Goal: Task Accomplishment & Management: Complete application form

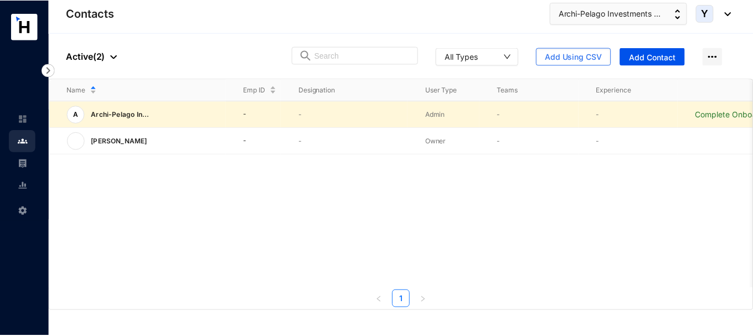
scroll to position [0, 24]
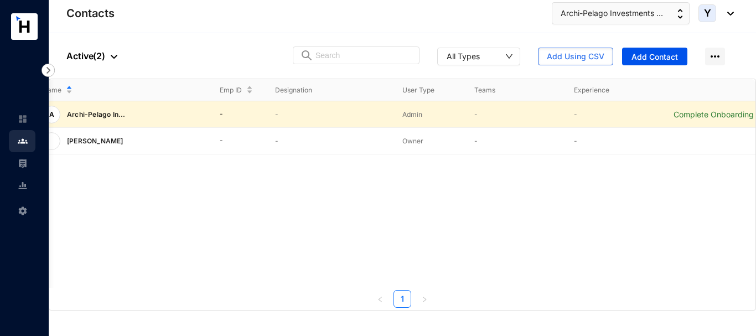
click at [719, 110] on p "Complete Onboarding" at bounding box center [714, 114] width 82 height 11
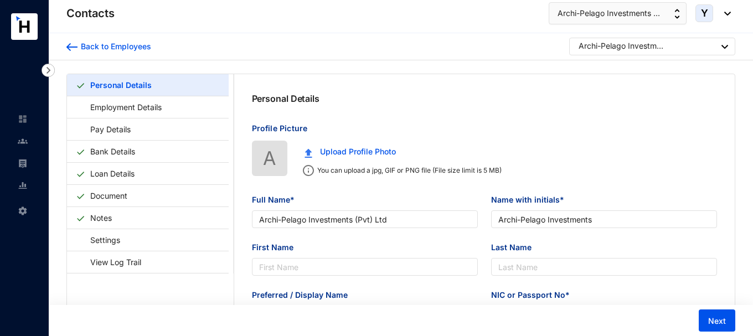
type input "Archi-Pelago Investments (Pvt) Ltd"
type input "Archi-Pelago Investments"
type input "Archi-Pelago Investments (Pvt) Ltd"
type input "123456789"
type input "0773077670"
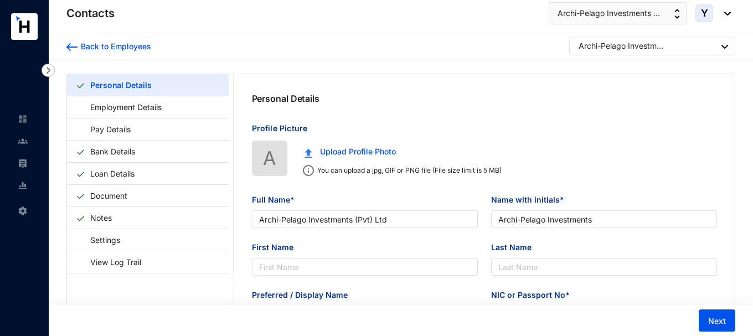
type input "[PERSON_NAME]"
type input "[PHONE_NUMBER]"
type input "[DATE]"
click at [157, 107] on link "Employment Details" at bounding box center [121, 107] width 90 height 23
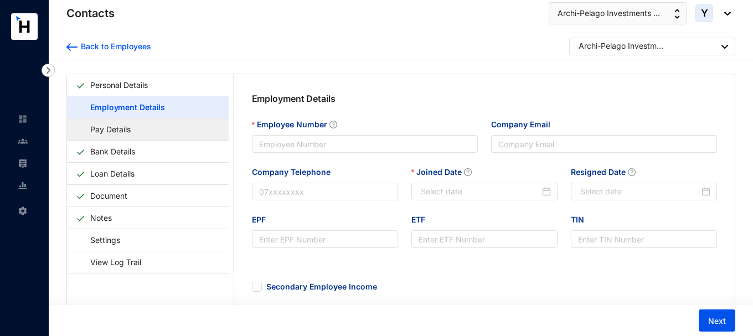
click at [134, 131] on link "Pay Details" at bounding box center [105, 129] width 59 height 23
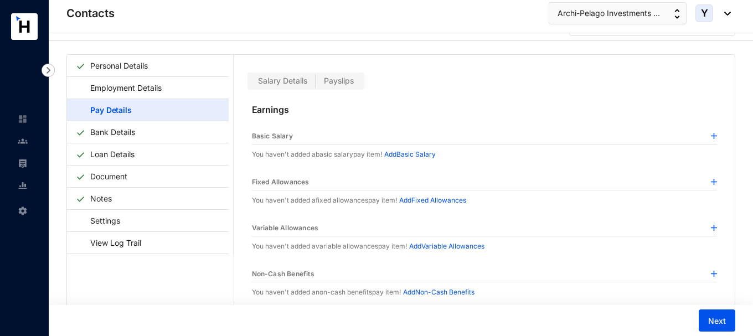
scroll to position [27, 0]
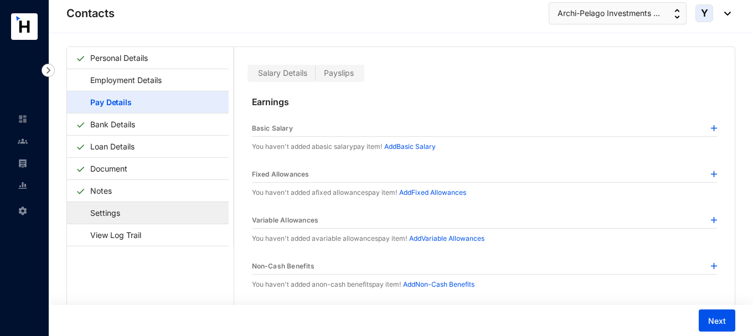
click at [124, 209] on link "Settings" at bounding box center [100, 212] width 48 height 23
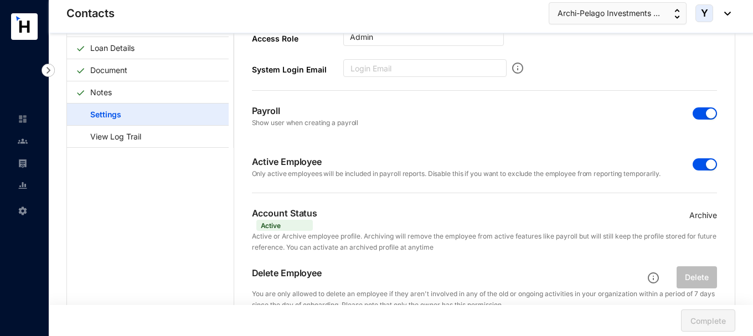
scroll to position [132, 0]
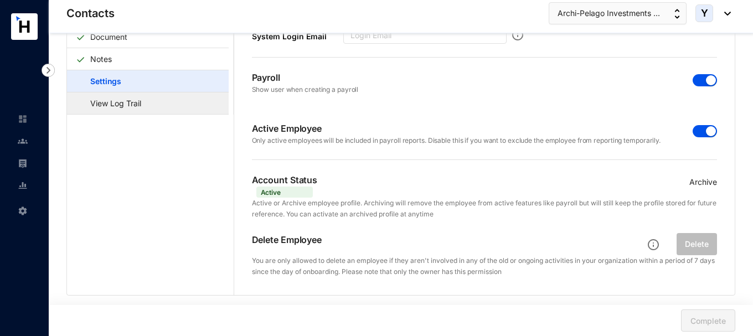
click at [143, 105] on link "View Log Trail" at bounding box center [110, 103] width 69 height 23
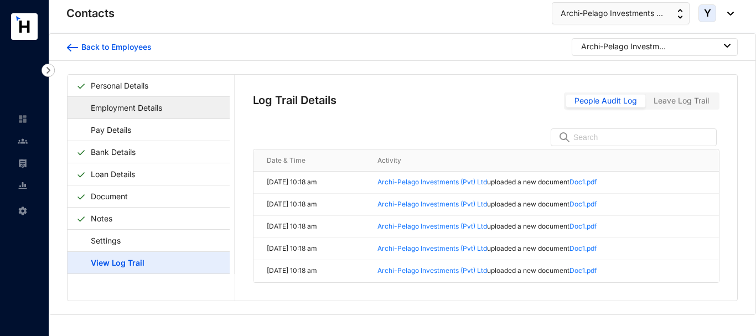
click at [106, 112] on link "Employment Details" at bounding box center [121, 107] width 90 height 23
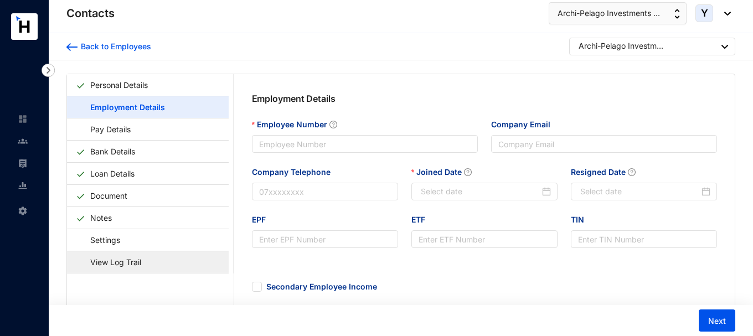
click at [145, 256] on link "View Log Trail" at bounding box center [110, 262] width 69 height 23
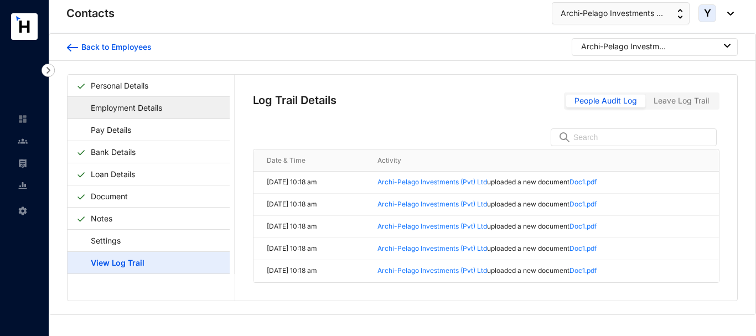
click at [146, 103] on link "Employment Details" at bounding box center [121, 107] width 90 height 23
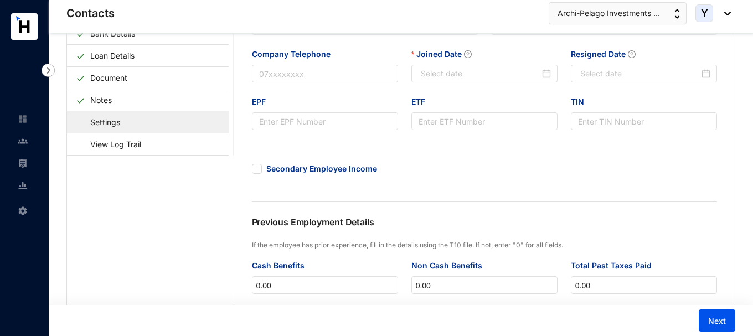
scroll to position [46, 0]
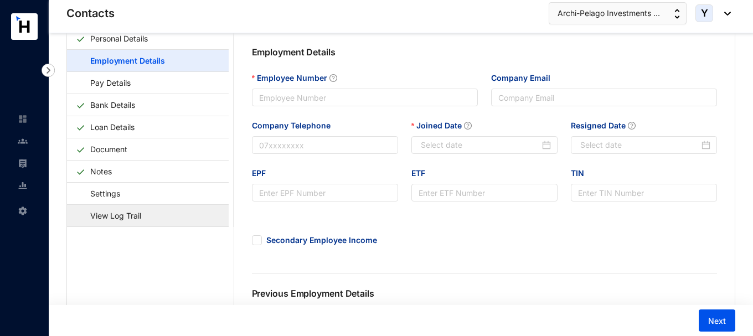
click at [126, 218] on link "View Log Trail" at bounding box center [110, 215] width 69 height 23
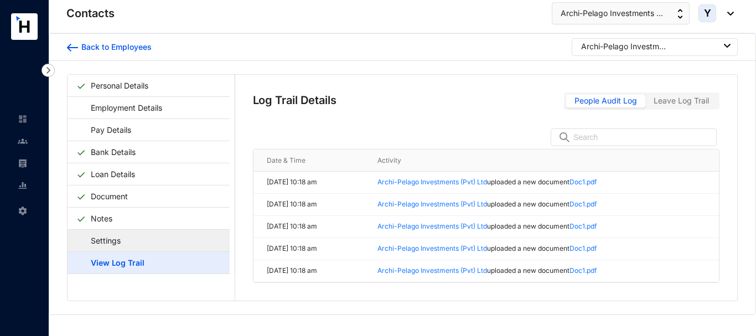
click at [124, 241] on link "Settings" at bounding box center [100, 240] width 48 height 23
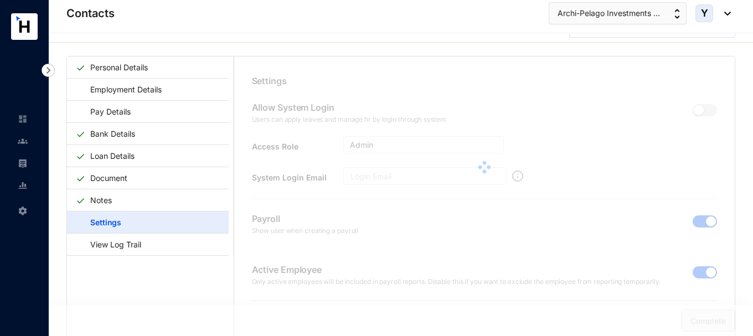
scroll to position [27, 0]
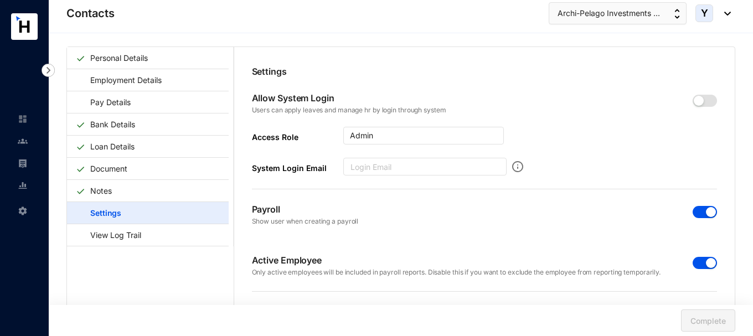
click at [698, 215] on span "button" at bounding box center [704, 212] width 24 height 12
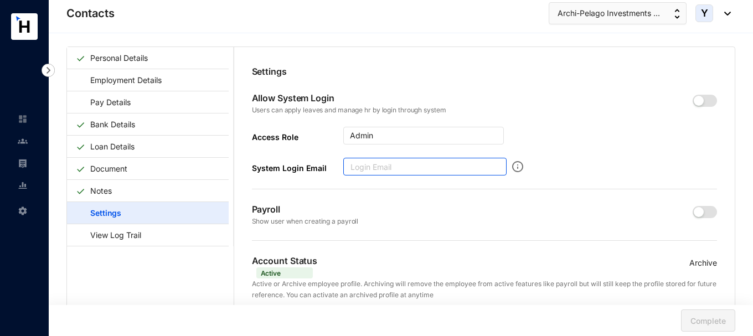
click at [449, 161] on input "System Login Email" at bounding box center [424, 167] width 163 height 18
type input "[EMAIL_ADDRESS][DOMAIN_NAME]"
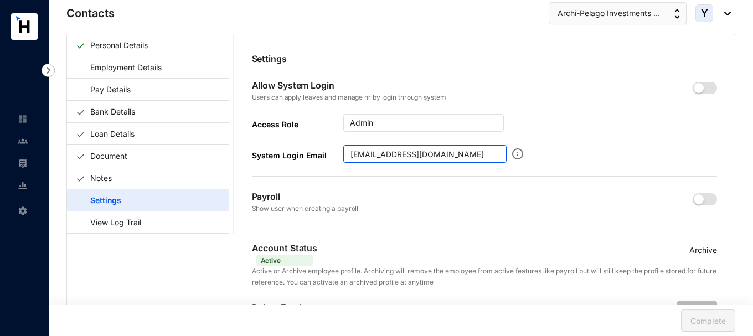
scroll to position [0, 0]
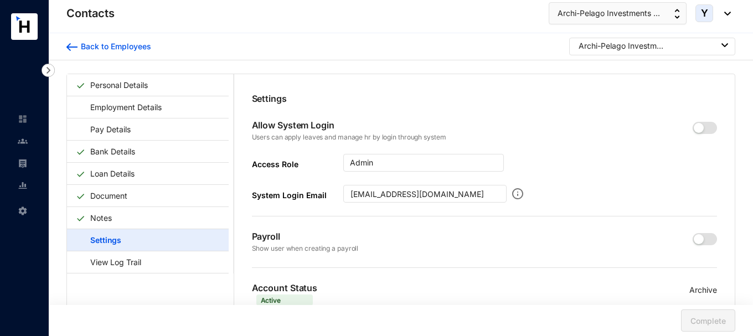
click at [704, 12] on span "Y" at bounding box center [704, 13] width 7 height 10
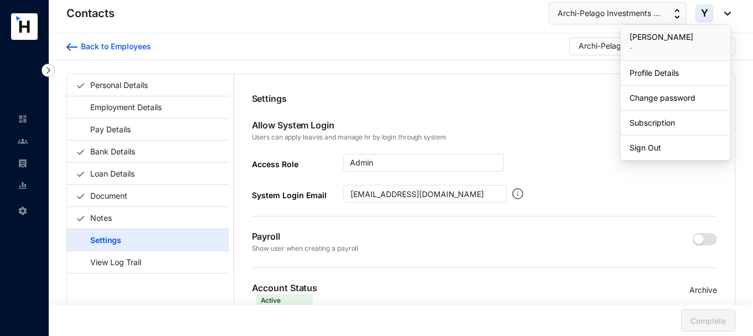
click at [724, 8] on div "Y" at bounding box center [712, 13] width 35 height 18
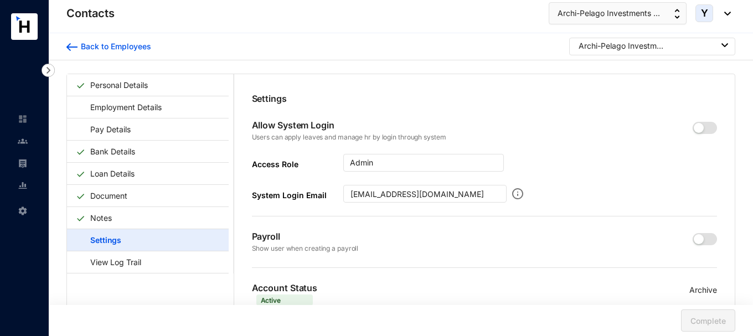
click at [707, 10] on span "Y" at bounding box center [704, 13] width 7 height 10
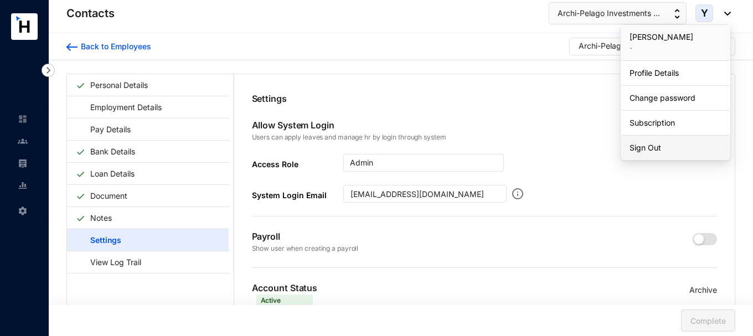
drag, startPoint x: 681, startPoint y: 145, endPoint x: 675, endPoint y: 142, distance: 6.5
click at [680, 144] on link "Sign Out" at bounding box center [675, 147] width 92 height 11
